Goal: Information Seeking & Learning: Learn about a topic

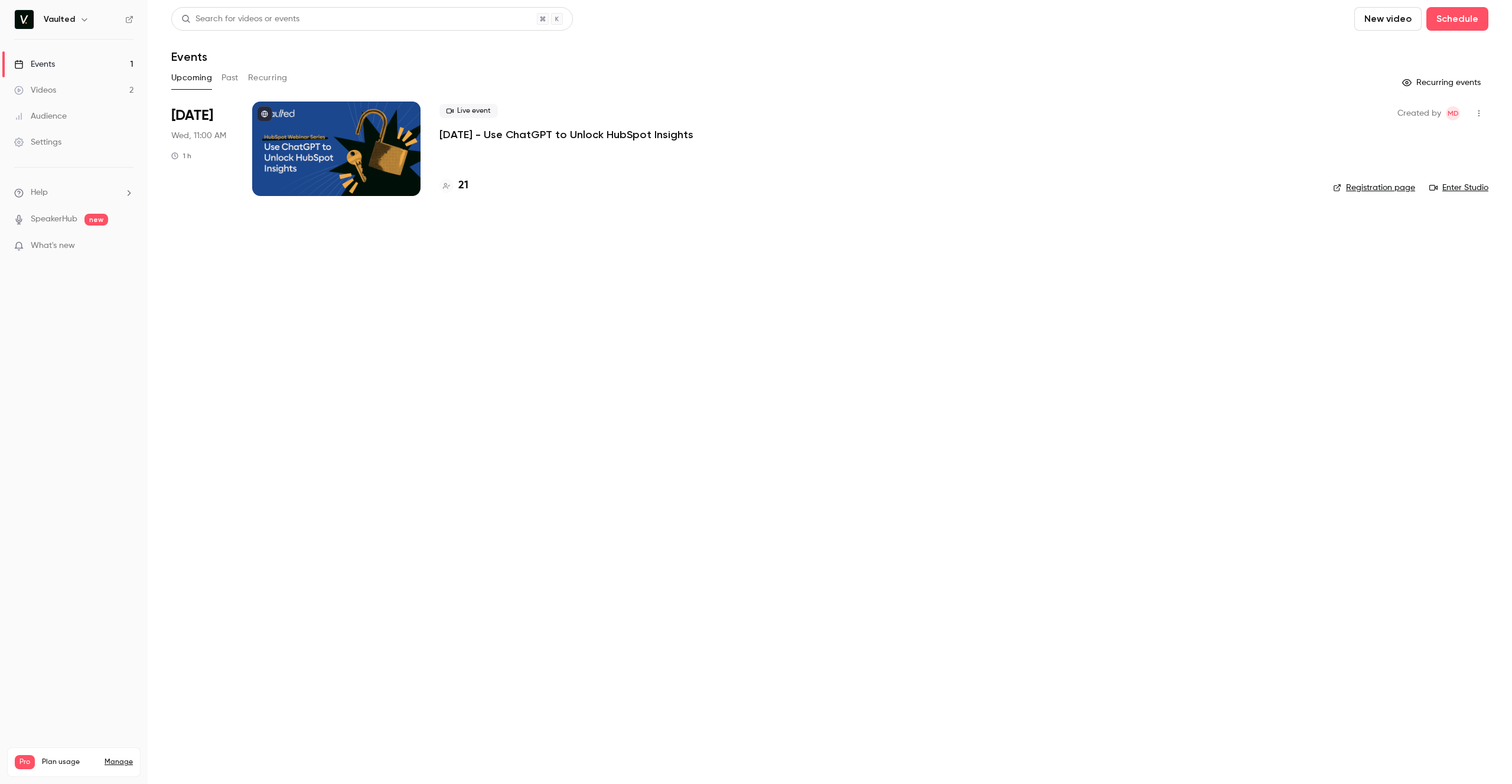
click at [379, 330] on main "Search for videos or events New video Schedule Events Upcoming Past Recurring R…" at bounding box center [830, 392] width 1364 height 784
click at [217, 272] on main "Search for videos or events New video Schedule Events Upcoming Past Recurring R…" at bounding box center [830, 392] width 1364 height 784
click at [541, 312] on main "Search for videos or events New video Schedule Events Upcoming Past Recurring R…" at bounding box center [830, 392] width 1364 height 784
click at [330, 348] on main "Search for videos or events New video Schedule Events Upcoming Past Recurring R…" at bounding box center [830, 392] width 1364 height 784
click at [77, 91] on link "Videos 2" at bounding box center [74, 90] width 148 height 26
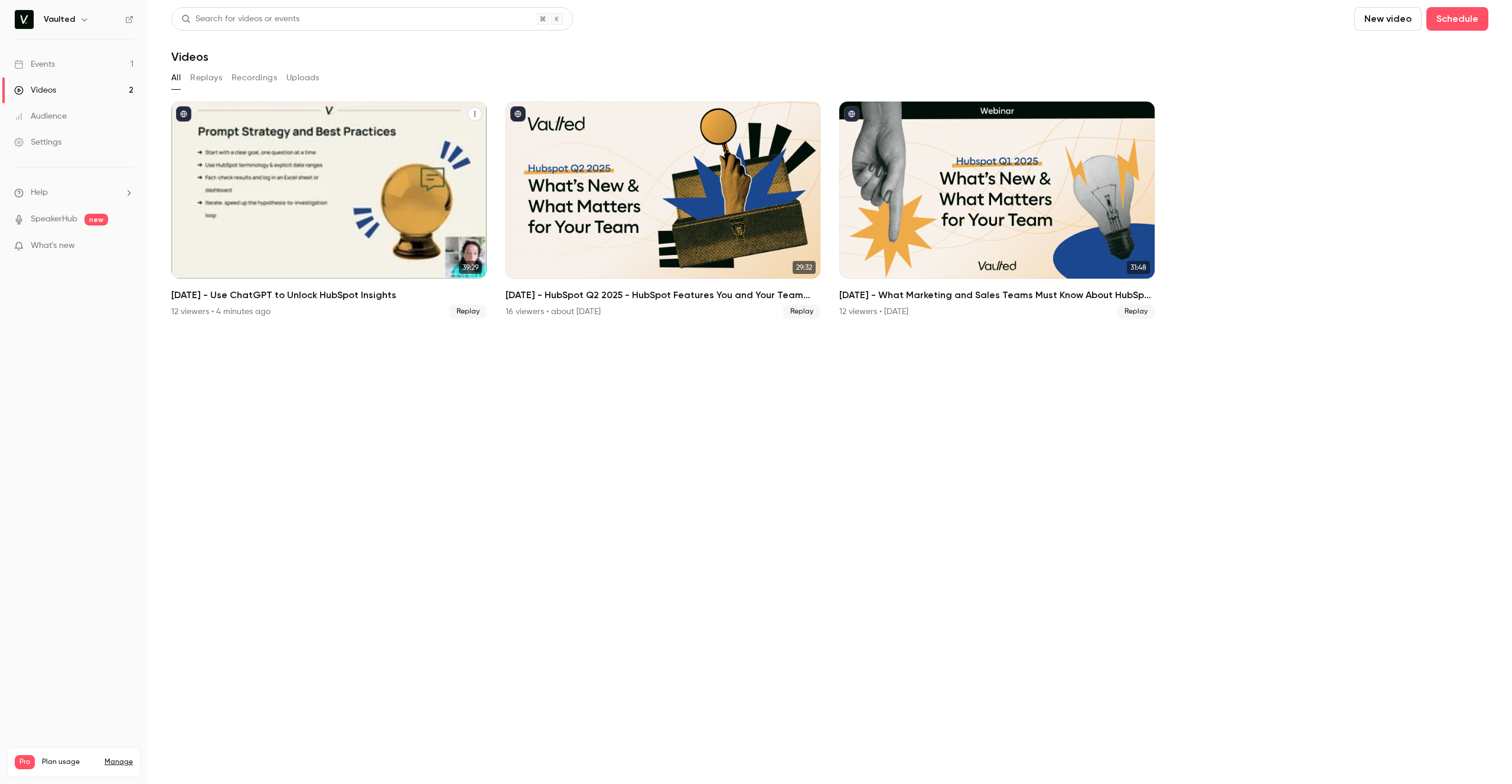
click at [270, 293] on h2 "[DATE] - Use ChatGPT to Unlock HubSpot Insights" at bounding box center [329, 295] width 316 height 14
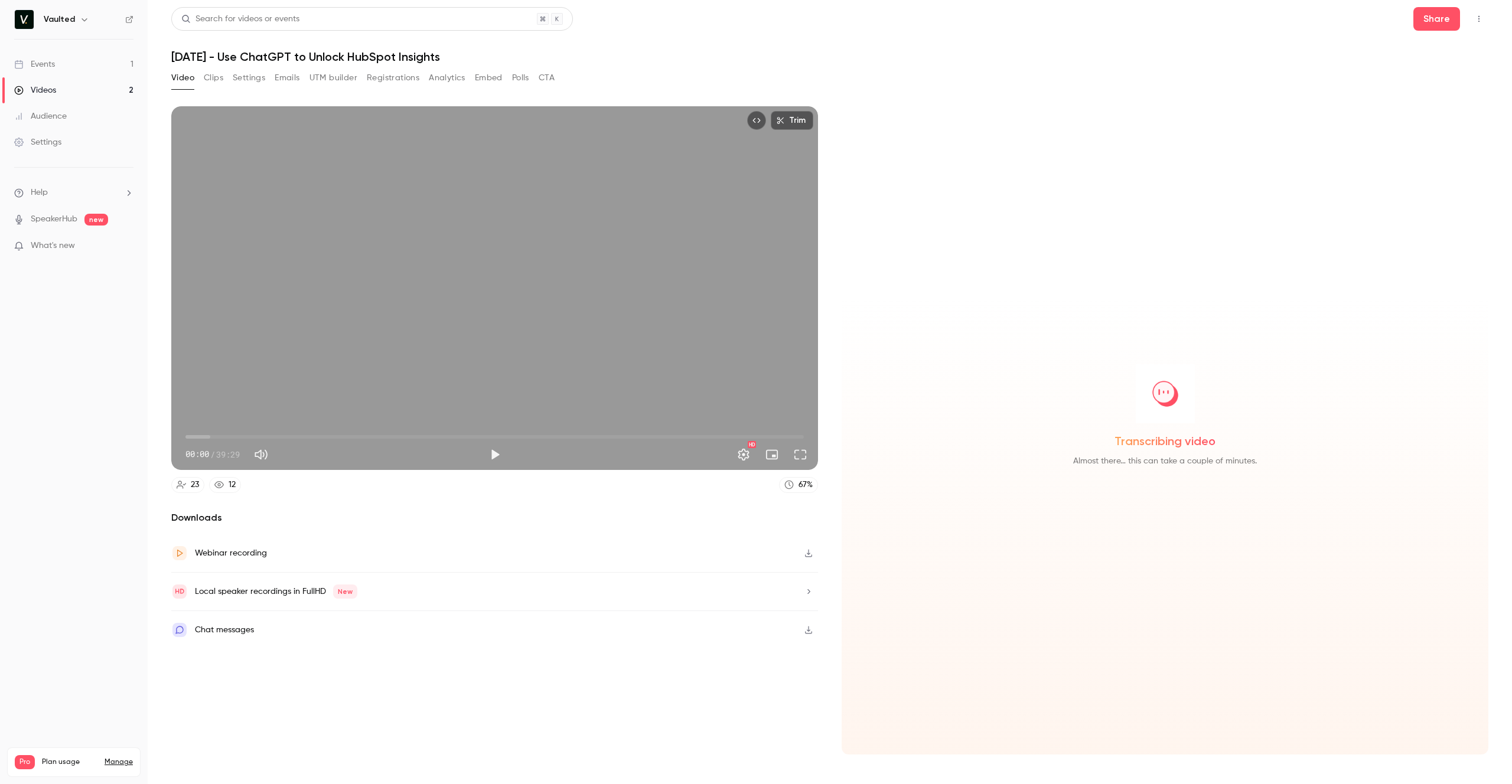
click at [394, 80] on button "Registrations" at bounding box center [393, 78] width 52 height 19
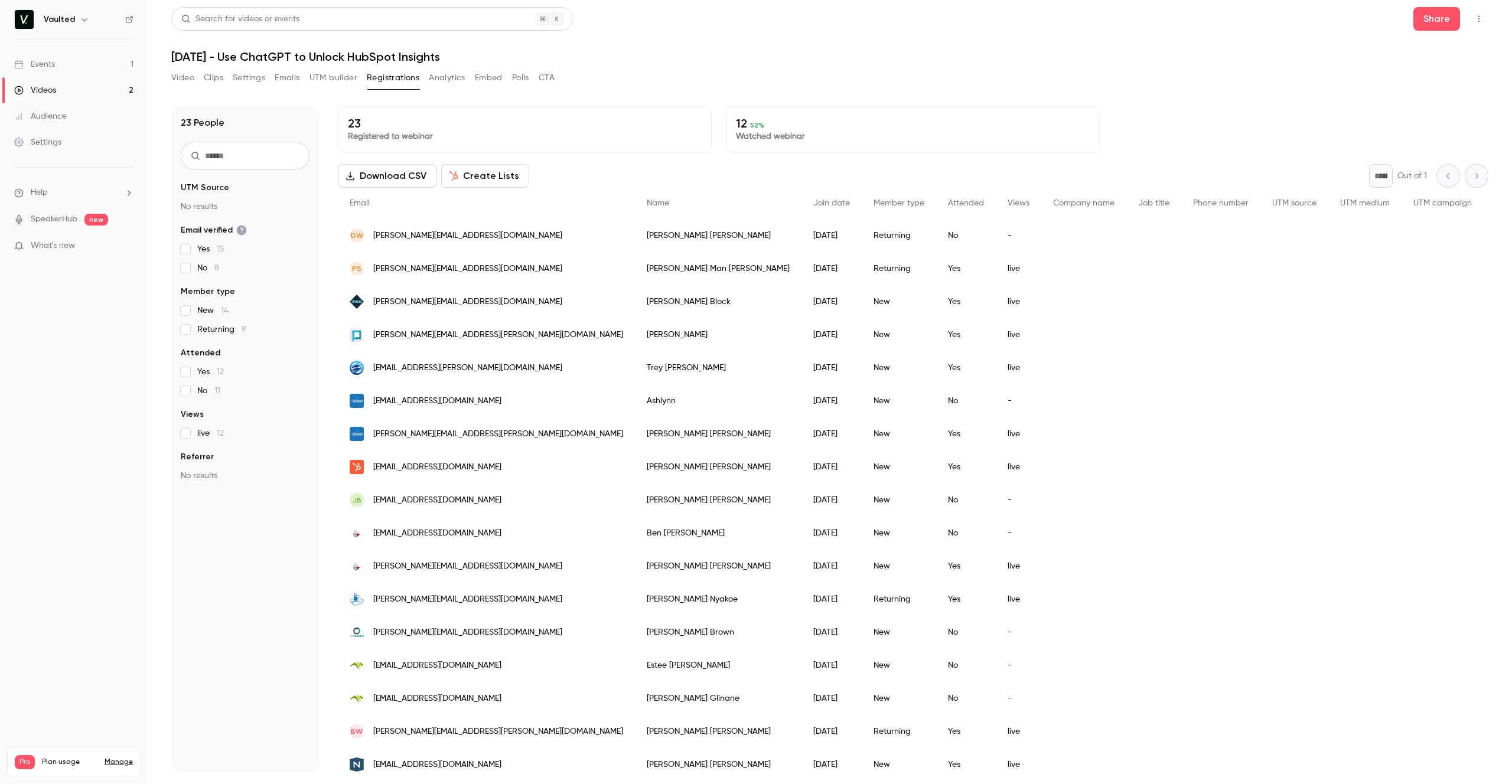
click at [205, 573] on div "23 People UTM Source No results Email verified Yes 15 No 8 Member type New 14 R…" at bounding box center [245, 439] width 148 height 666
click at [239, 581] on div "23 People UTM Source No results Email verified Yes 15 No 8 Member type New 14 R…" at bounding box center [245, 439] width 148 height 666
